Goal: Navigation & Orientation: Find specific page/section

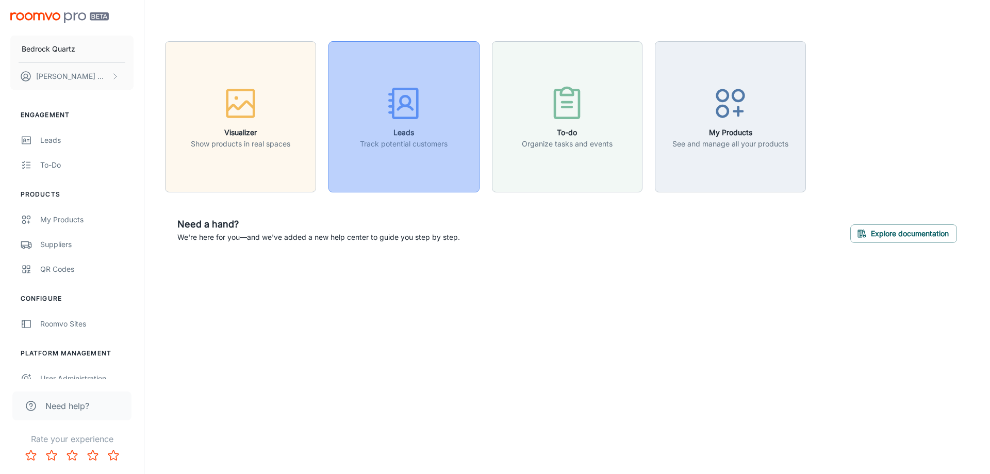
click at [372, 159] on button "Leads Track potential customers" at bounding box center [404, 116] width 151 height 151
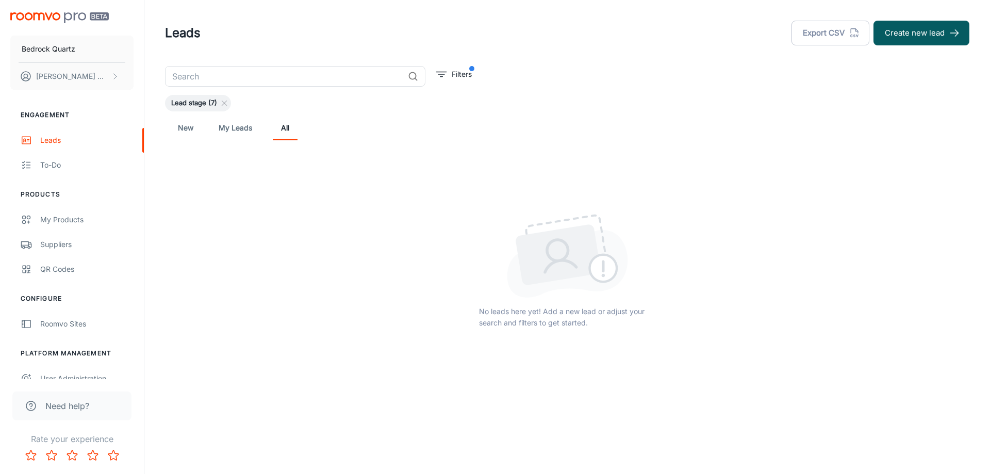
click at [239, 125] on link "My Leads" at bounding box center [236, 128] width 34 height 25
click at [187, 129] on link "New" at bounding box center [185, 128] width 25 height 25
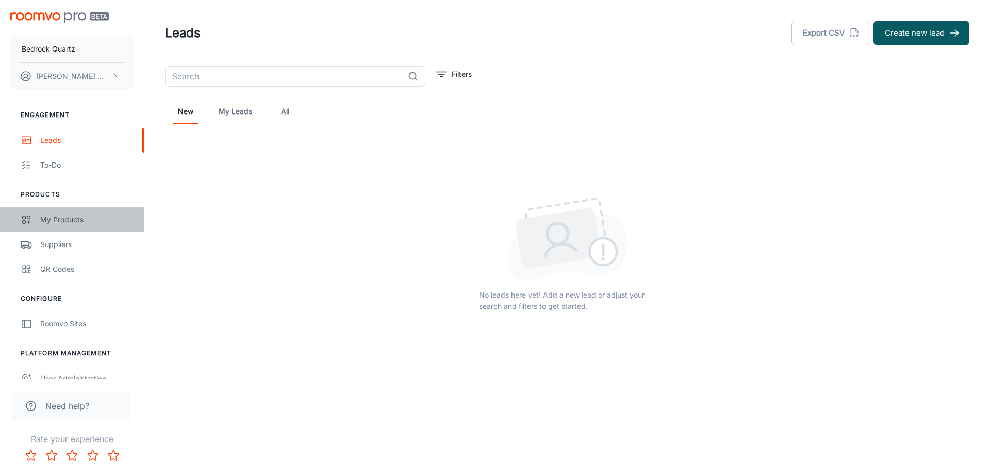
click at [64, 219] on div "My Products" at bounding box center [86, 219] width 93 height 11
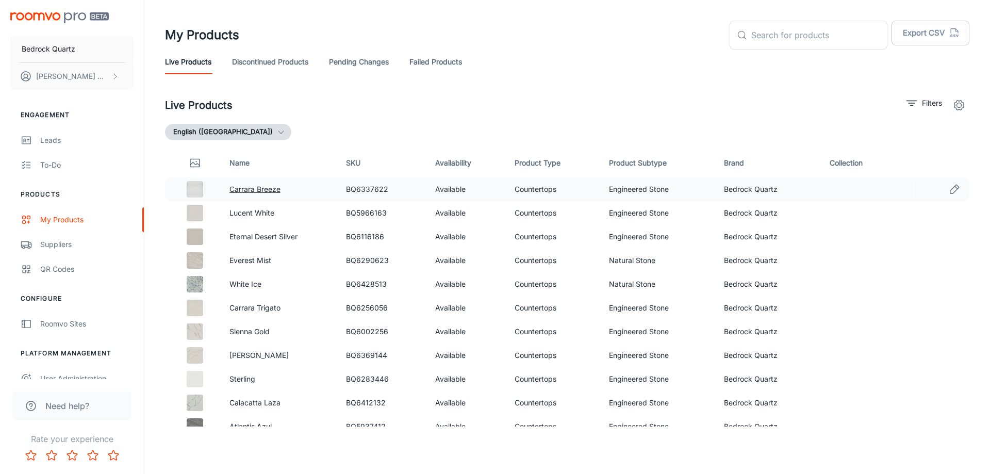
click at [267, 190] on link "Carrara Breeze" at bounding box center [255, 189] width 51 height 9
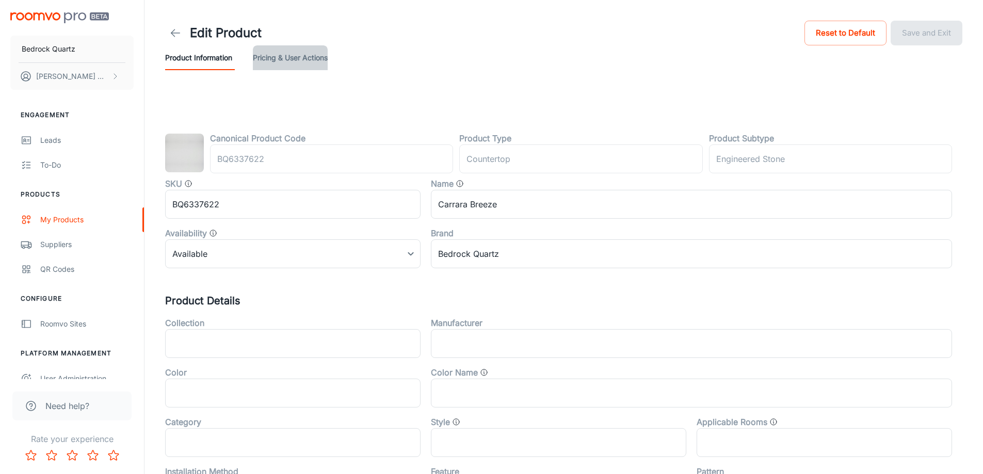
click at [291, 54] on button "Pricing & User Actions" at bounding box center [290, 57] width 75 height 25
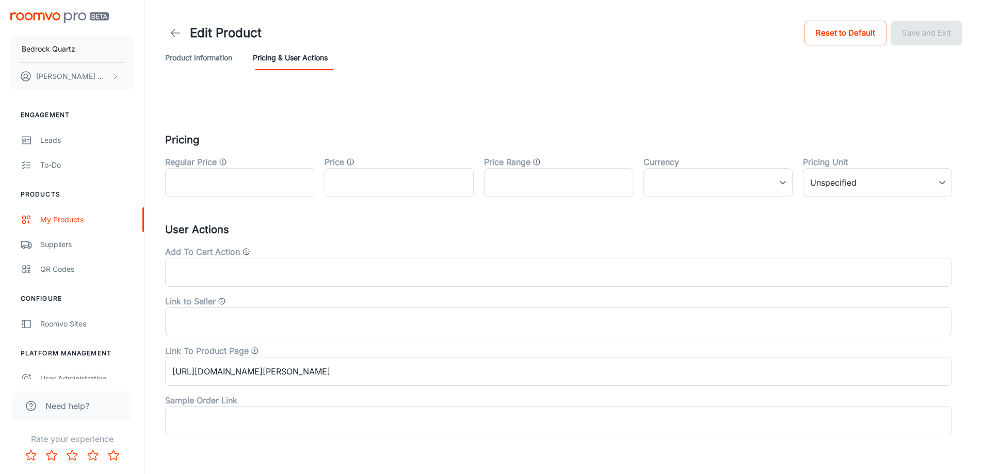
click at [207, 59] on button "Product Information" at bounding box center [198, 57] width 67 height 25
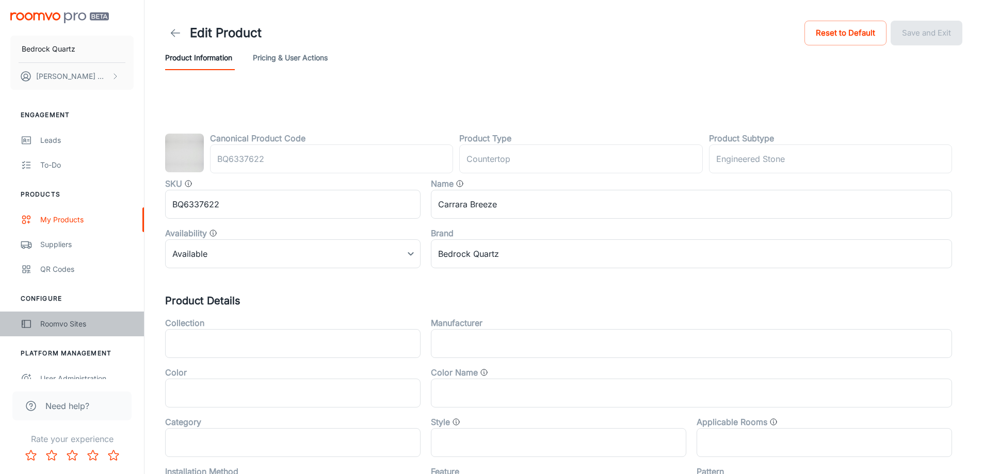
click at [59, 321] on div "Roomvo Sites" at bounding box center [86, 323] width 93 height 11
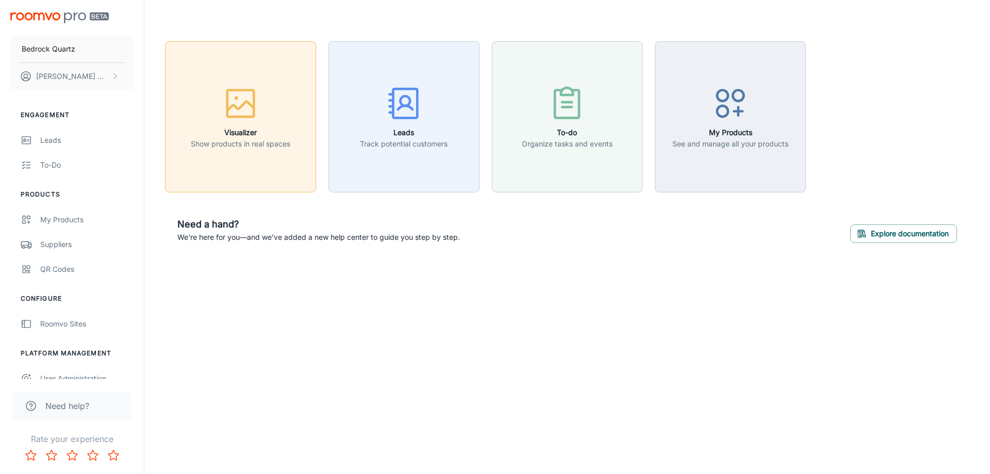
click at [255, 153] on button "Visualizer Show products in real spaces" at bounding box center [240, 116] width 151 height 151
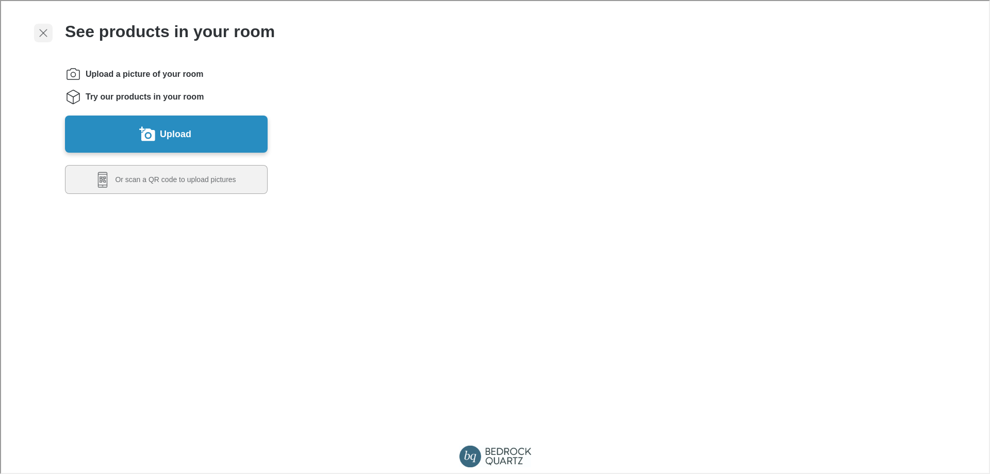
click at [43, 31] on line "Exit visualizer" at bounding box center [42, 31] width 7 height 7
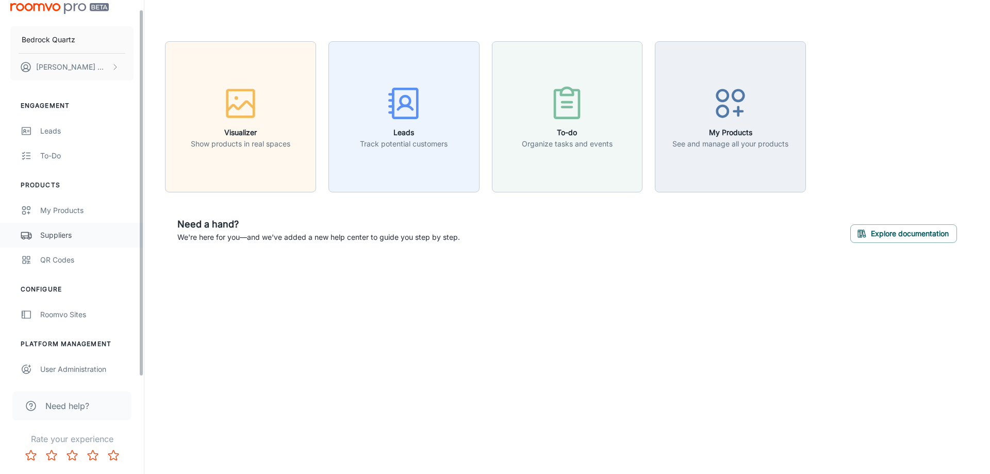
scroll to position [12, 0]
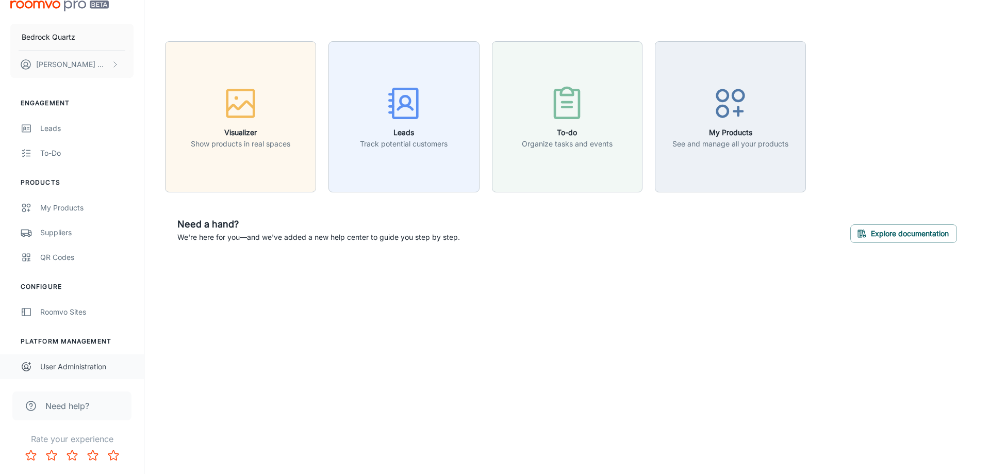
click at [81, 367] on div "User Administration" at bounding box center [86, 366] width 93 height 11
